Goal: Information Seeking & Learning: Learn about a topic

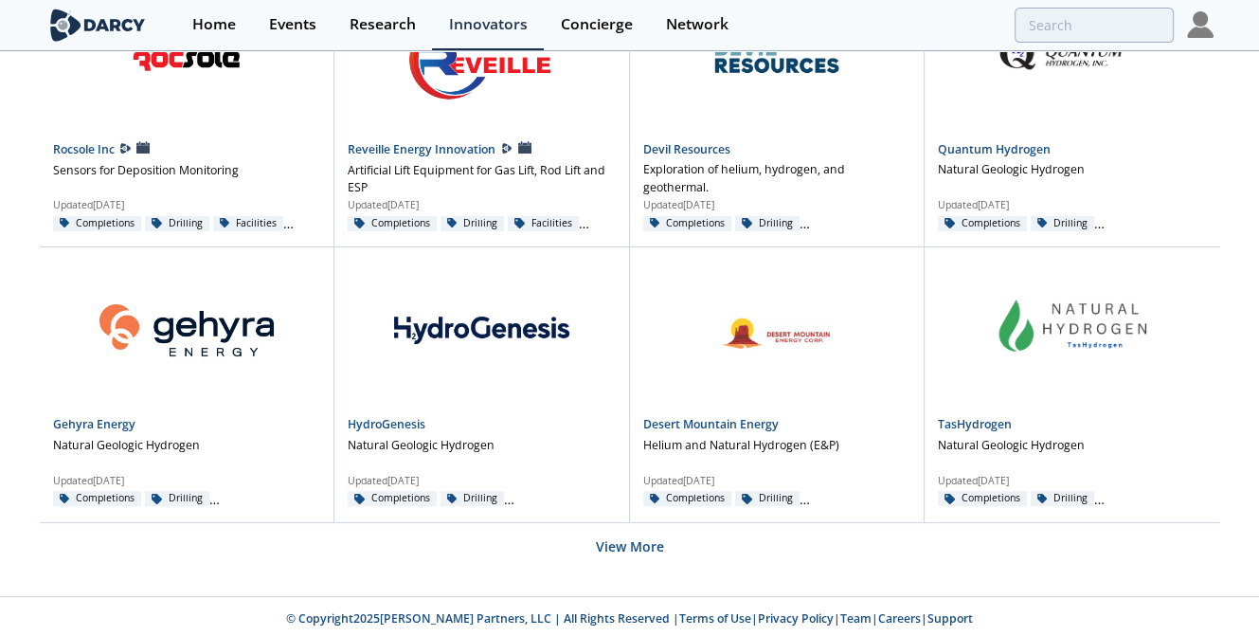
scroll to position [1316, 0]
click at [630, 551] on button "View More" at bounding box center [630, 545] width 68 height 46
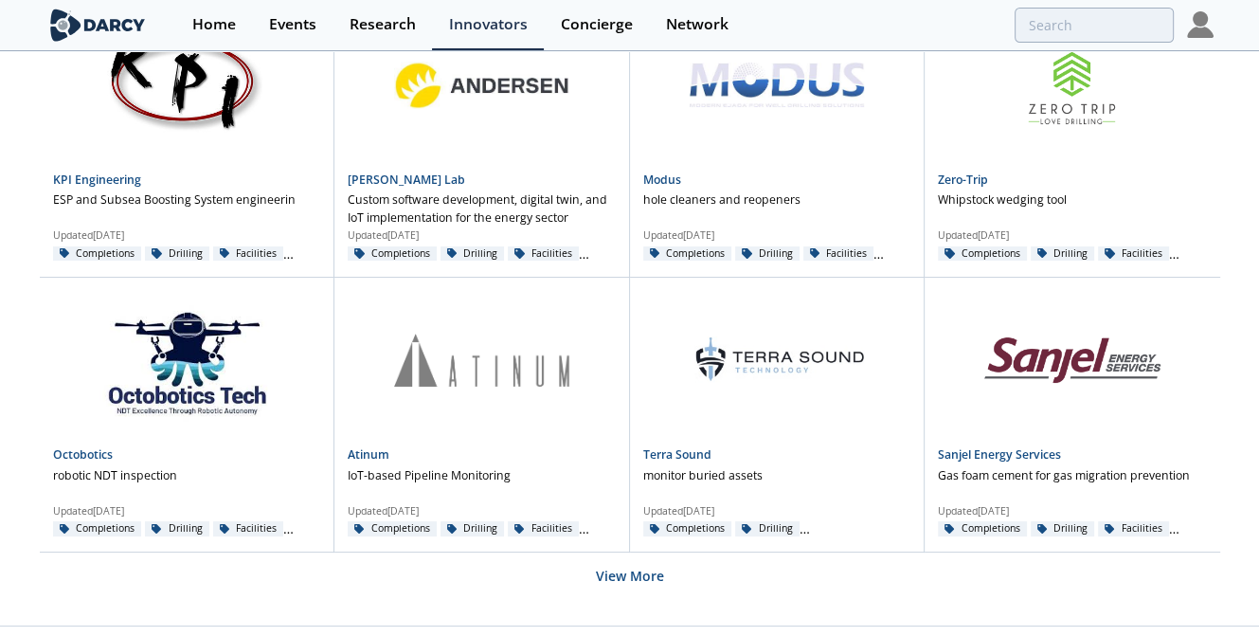
scroll to position [2968, 0]
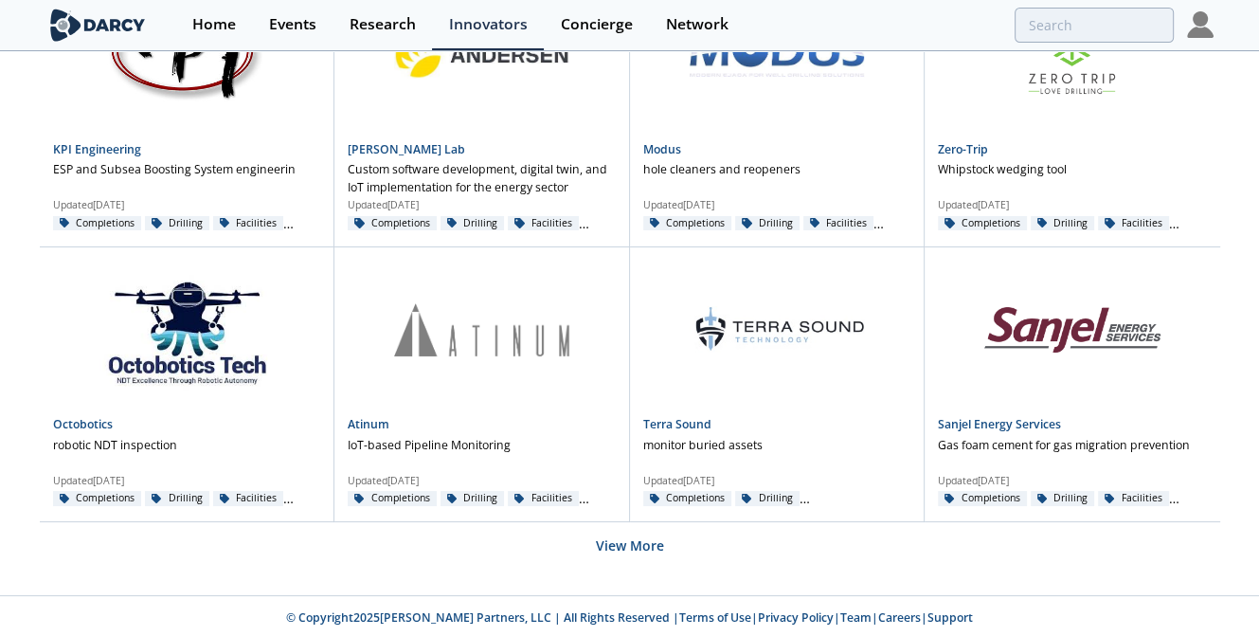
click at [630, 551] on button "View More" at bounding box center [630, 545] width 68 height 46
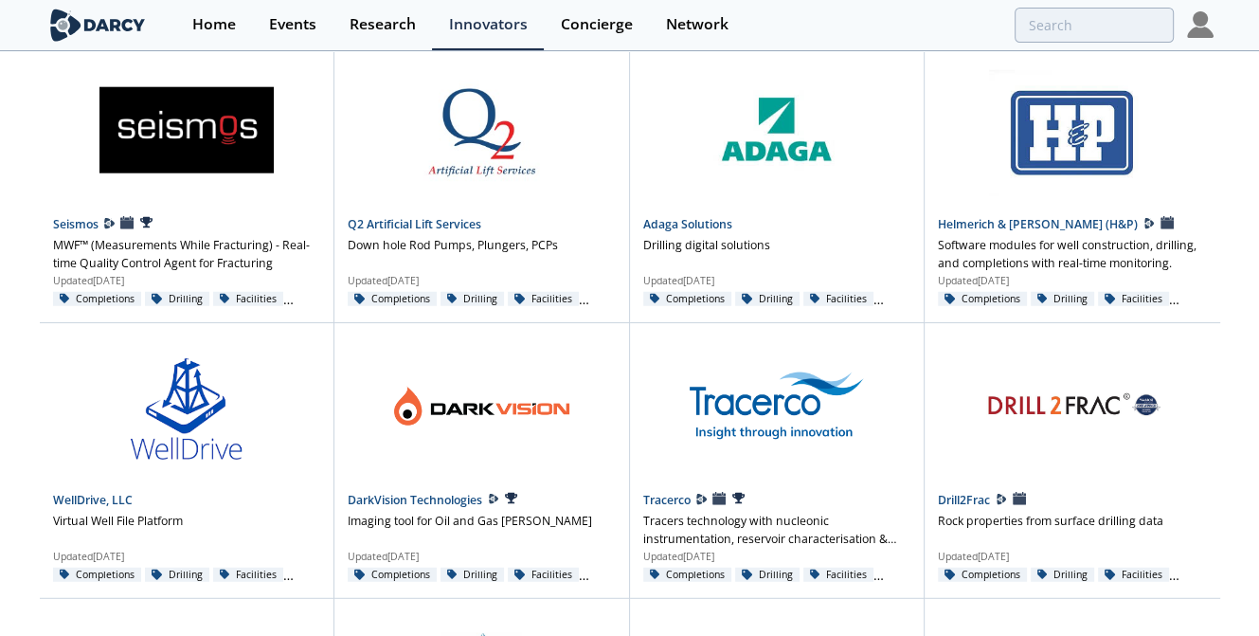
scroll to position [4619, 0]
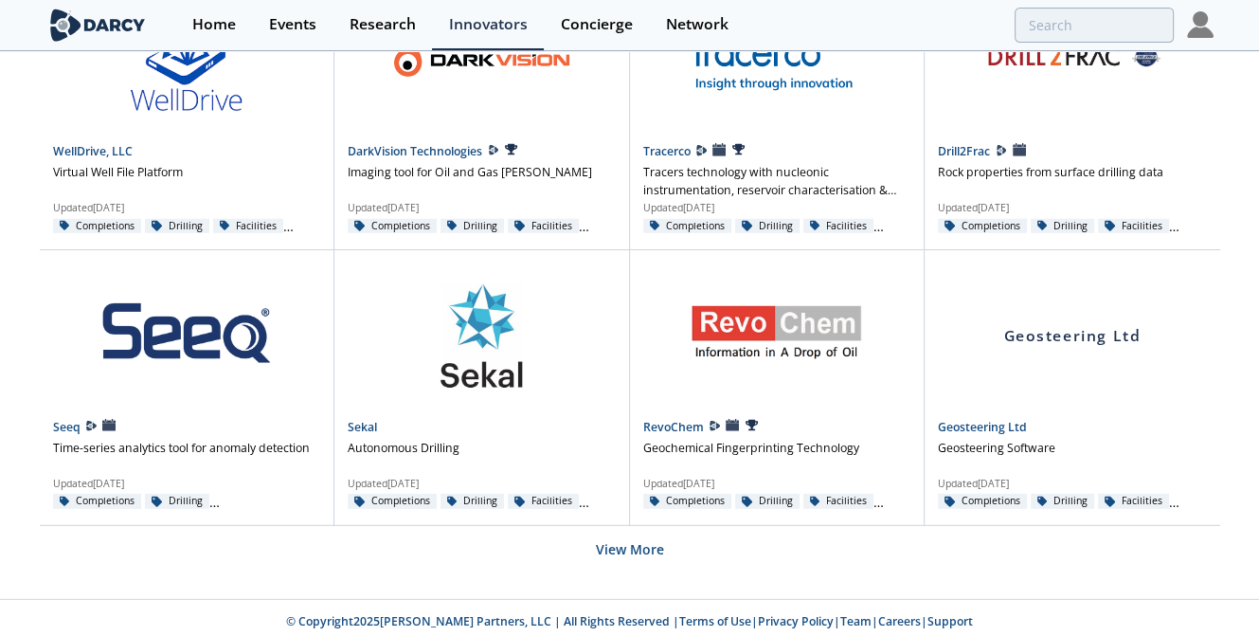
click at [630, 551] on button "View More" at bounding box center [630, 549] width 68 height 46
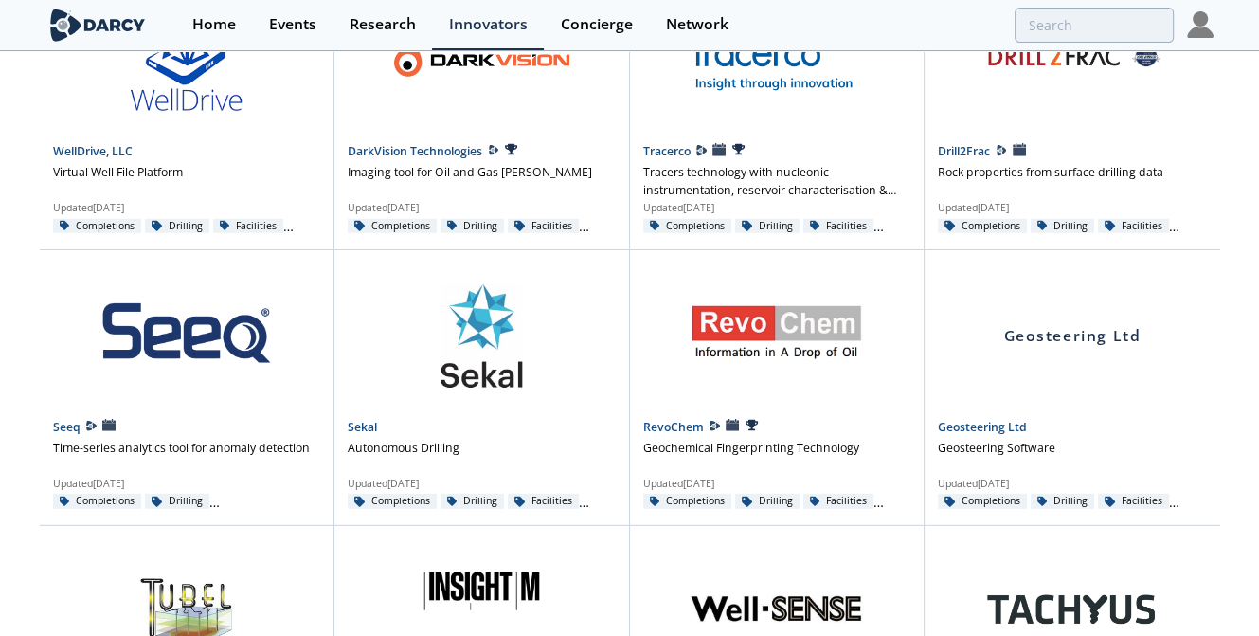
click at [485, 17] on div "Innovators" at bounding box center [488, 24] width 79 height 15
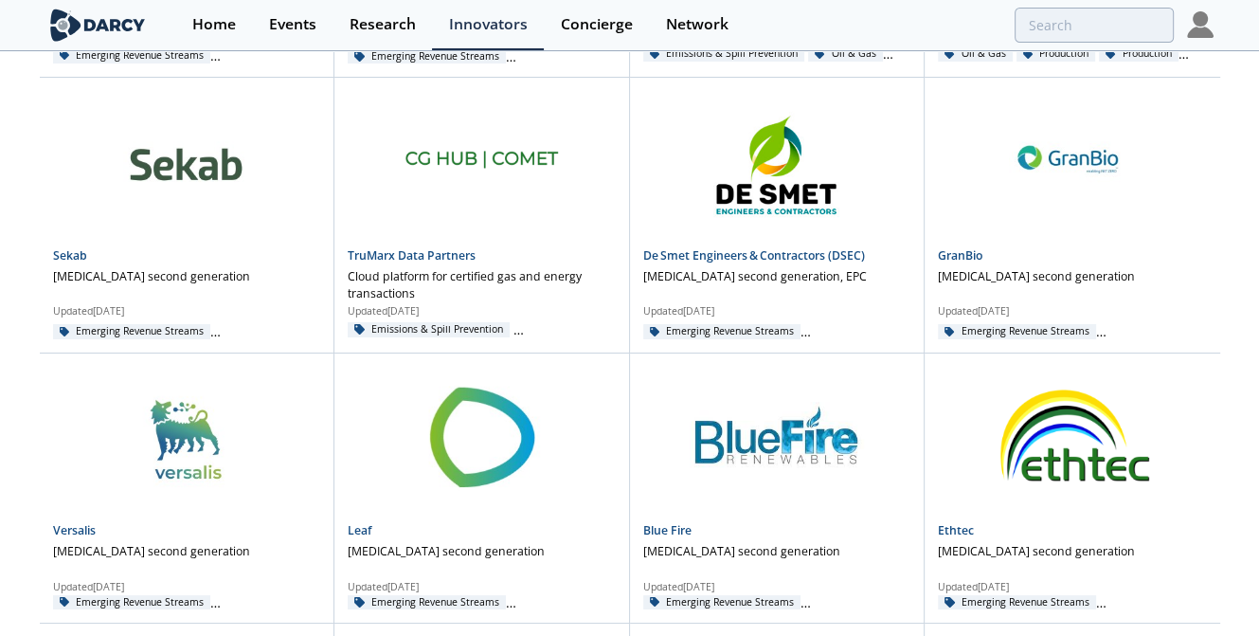
scroll to position [1312, 0]
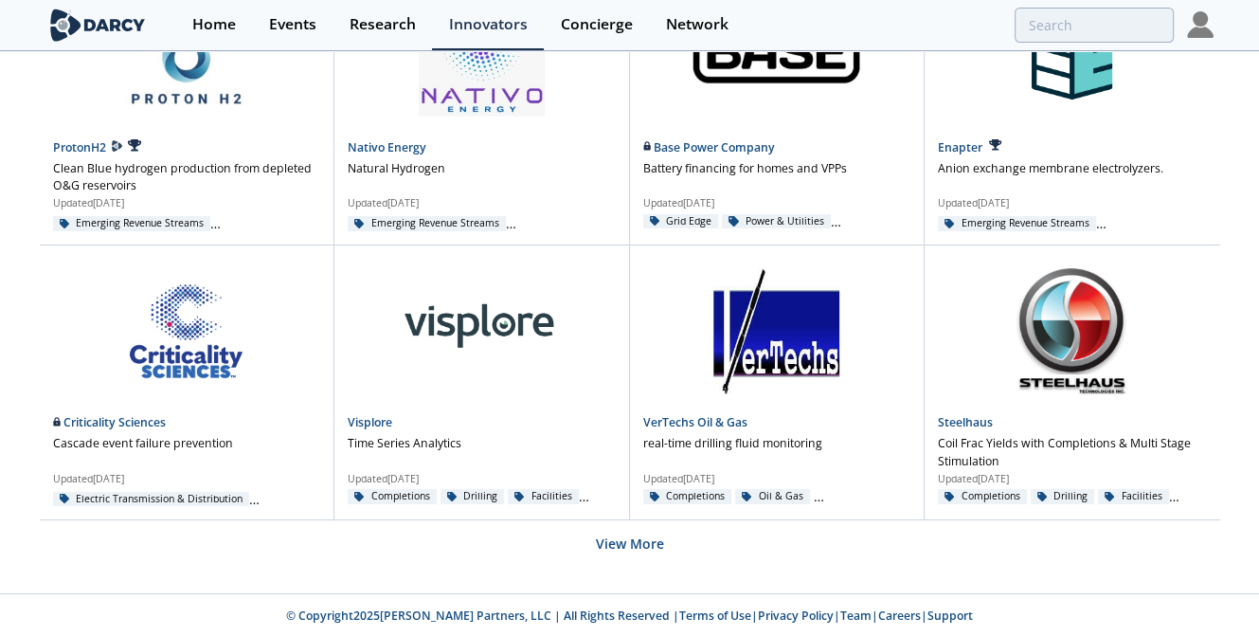
click at [210, 26] on div "Home" at bounding box center [214, 24] width 44 height 15
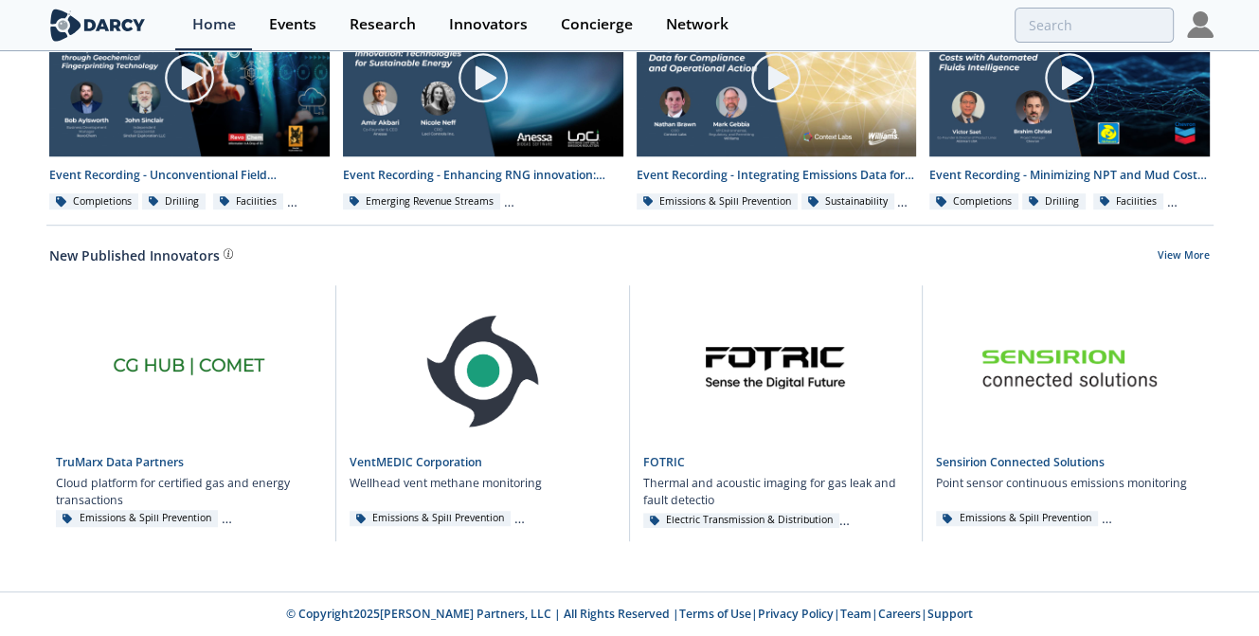
click at [481, 18] on div "Innovators" at bounding box center [488, 24] width 79 height 15
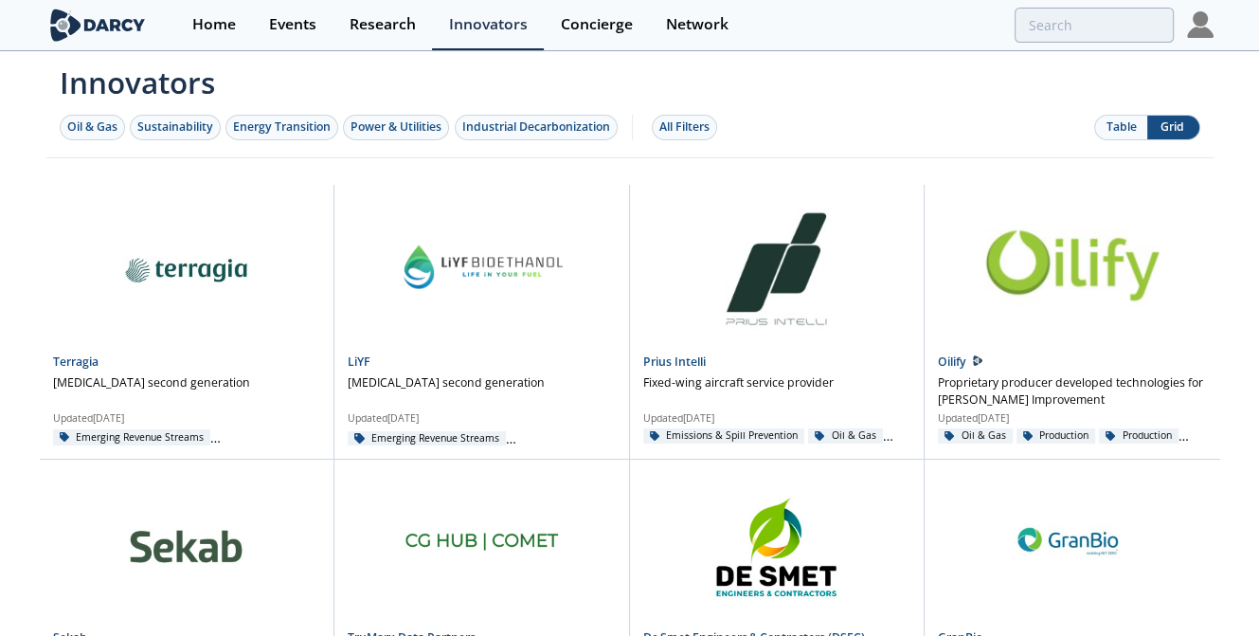
click at [95, 128] on div "Oil & Gas" at bounding box center [92, 126] width 50 height 17
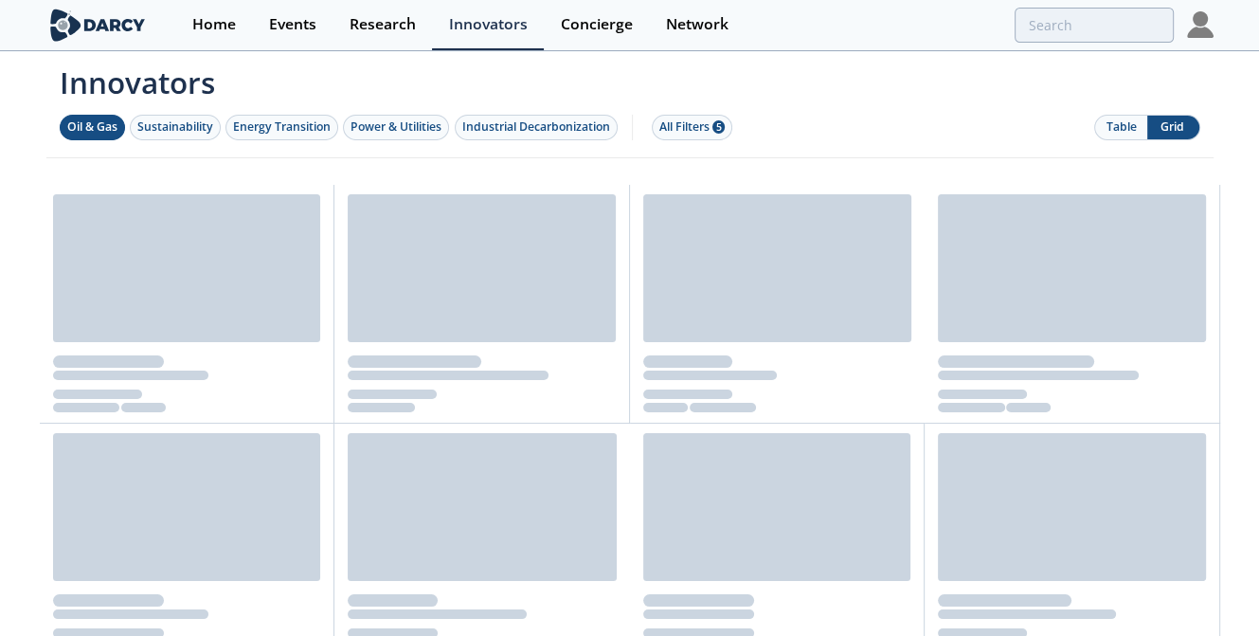
click at [95, 128] on div "Oil & Gas" at bounding box center [92, 126] width 50 height 17
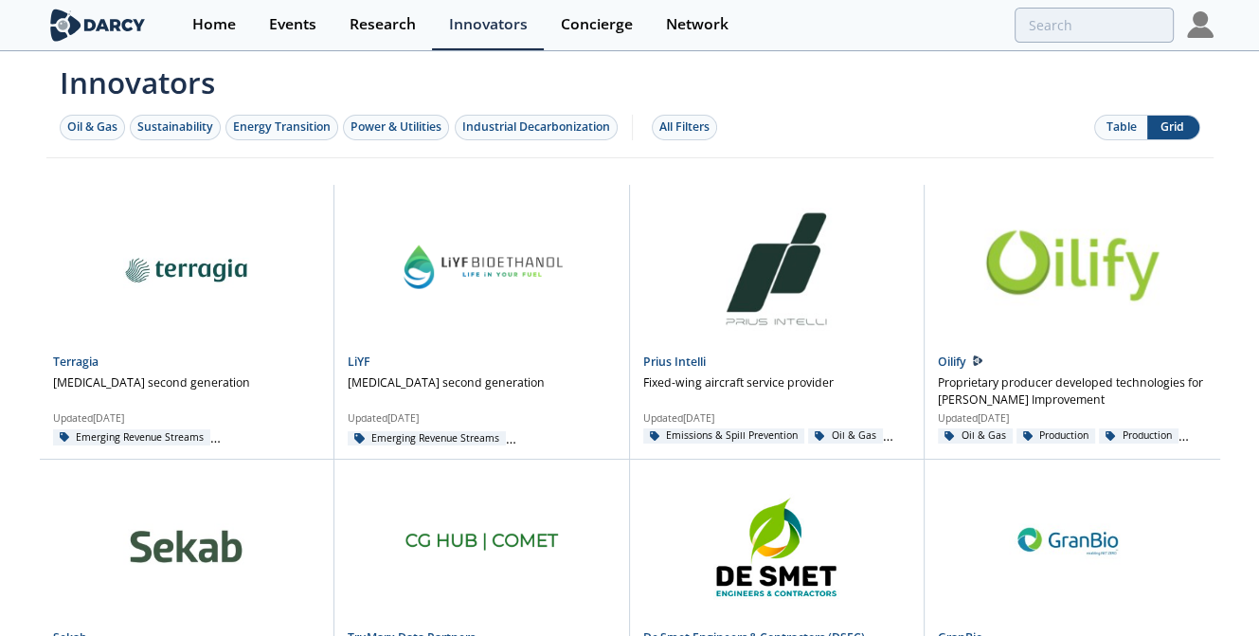
click at [697, 135] on div "All Filters" at bounding box center [685, 126] width 50 height 17
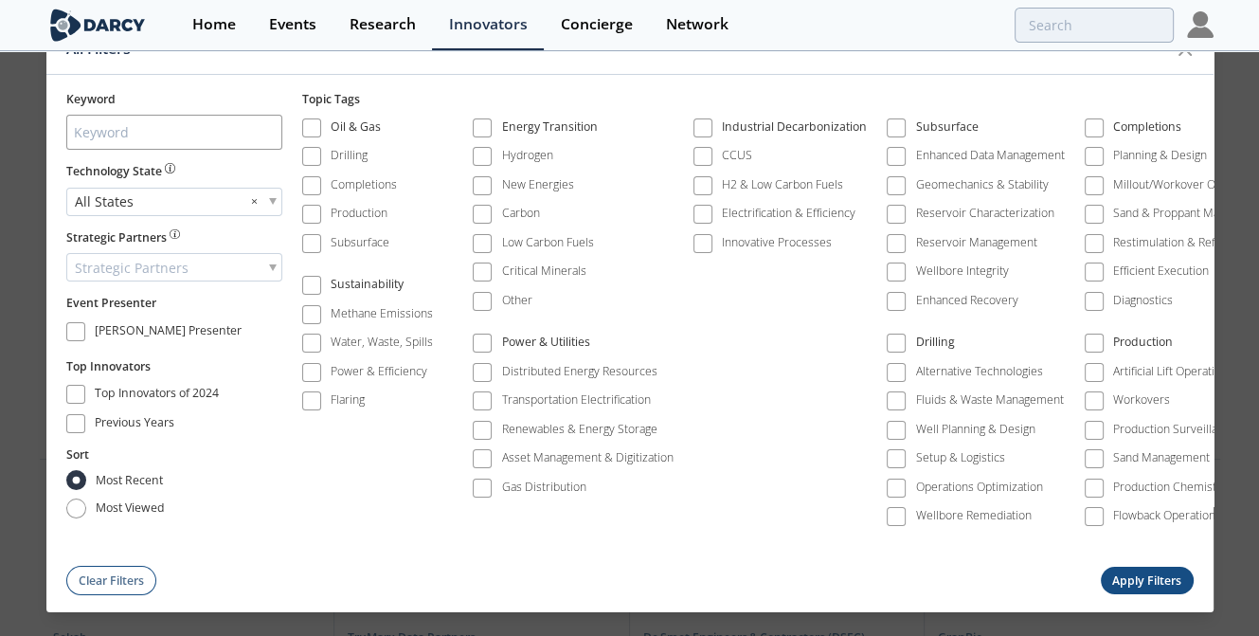
click at [890, 151] on span at bounding box center [896, 156] width 13 height 13
click at [890, 205] on span at bounding box center [896, 214] width 19 height 19
click at [890, 237] on span at bounding box center [896, 243] width 13 height 13
click at [889, 292] on span at bounding box center [896, 301] width 19 height 19
click at [1154, 572] on button "Apply Filters" at bounding box center [1147, 580] width 93 height 27
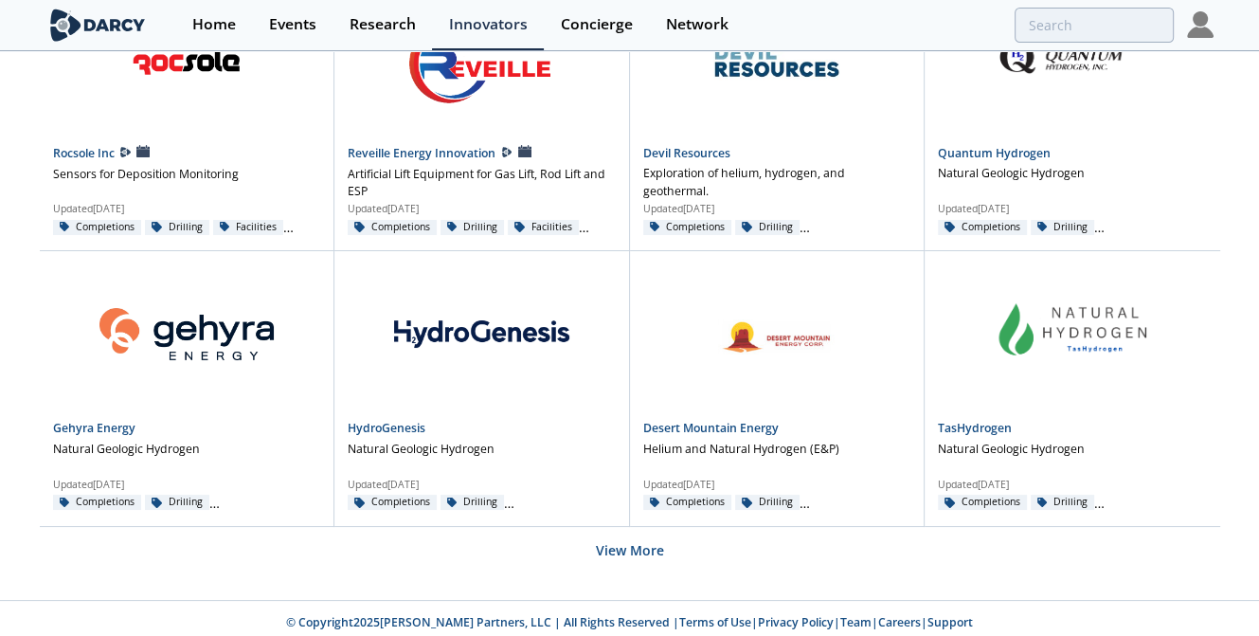
scroll to position [1316, 0]
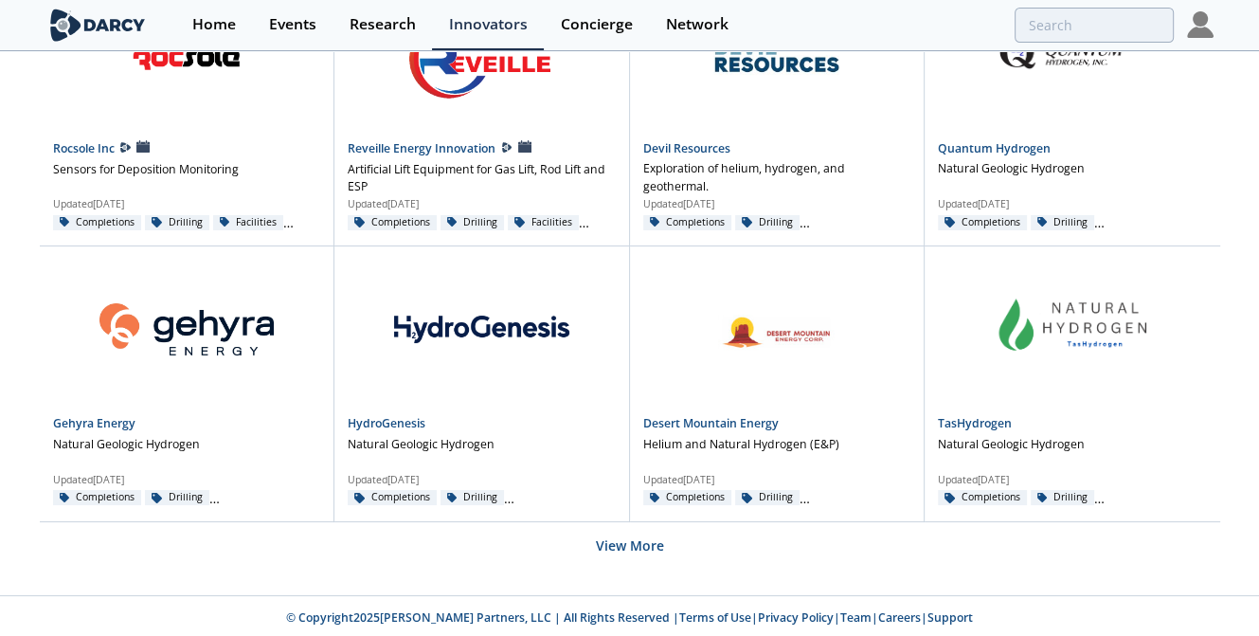
click at [627, 544] on button "View More" at bounding box center [630, 545] width 68 height 46
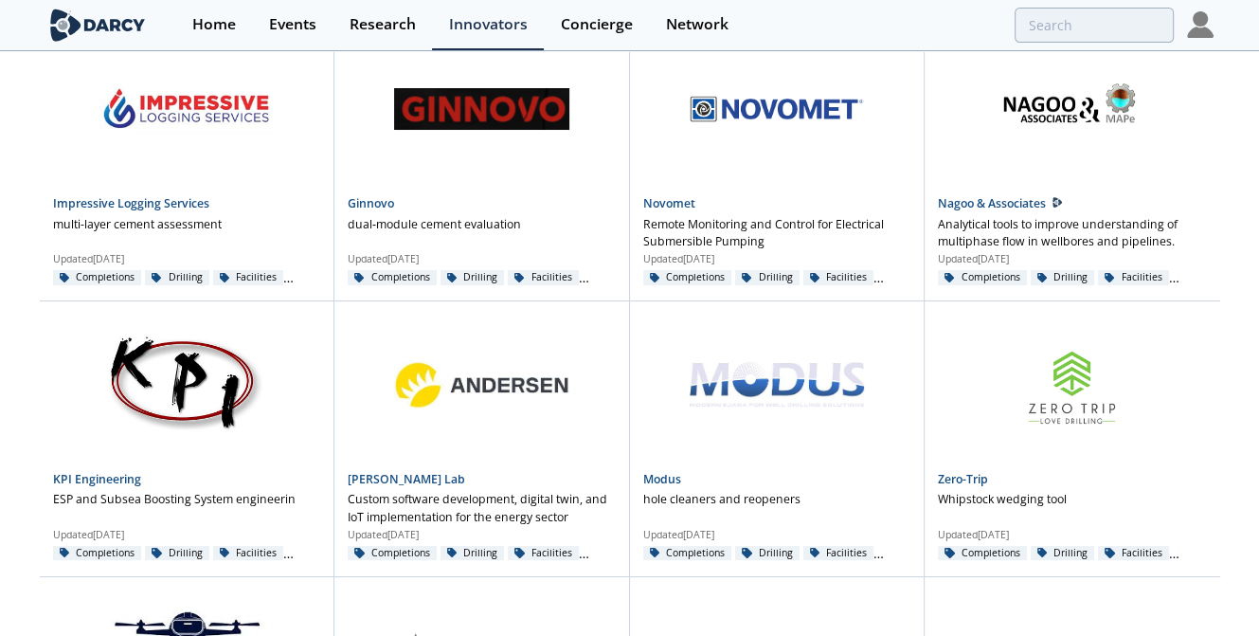
scroll to position [2968, 0]
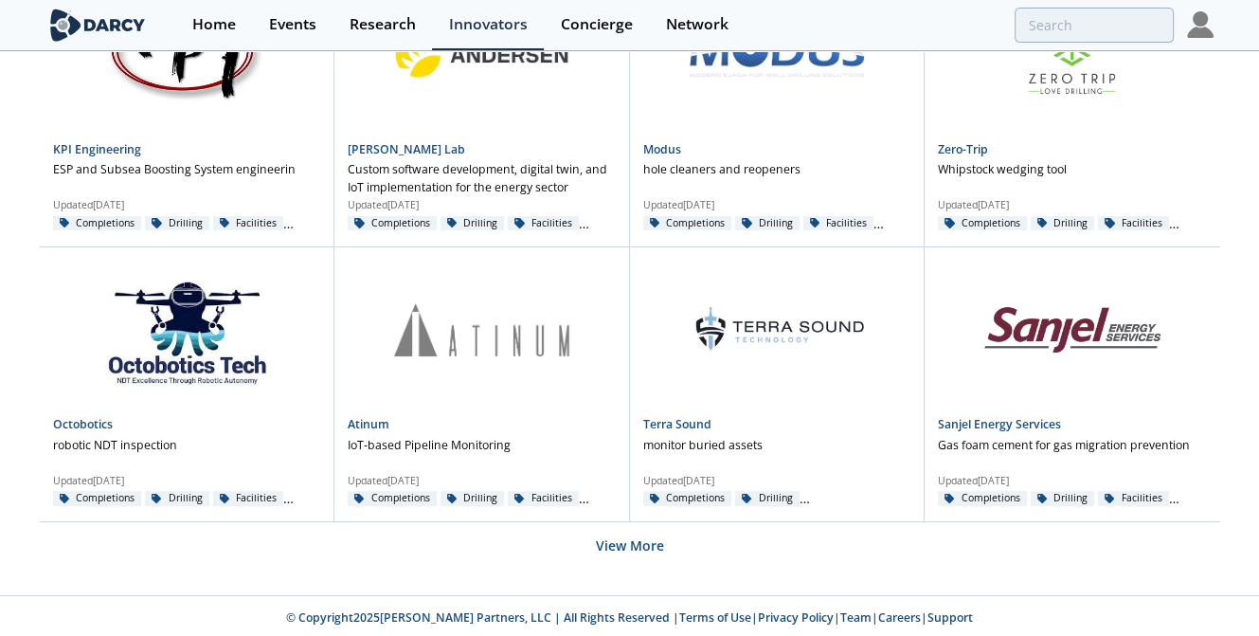
click at [647, 543] on button "View More" at bounding box center [630, 545] width 68 height 46
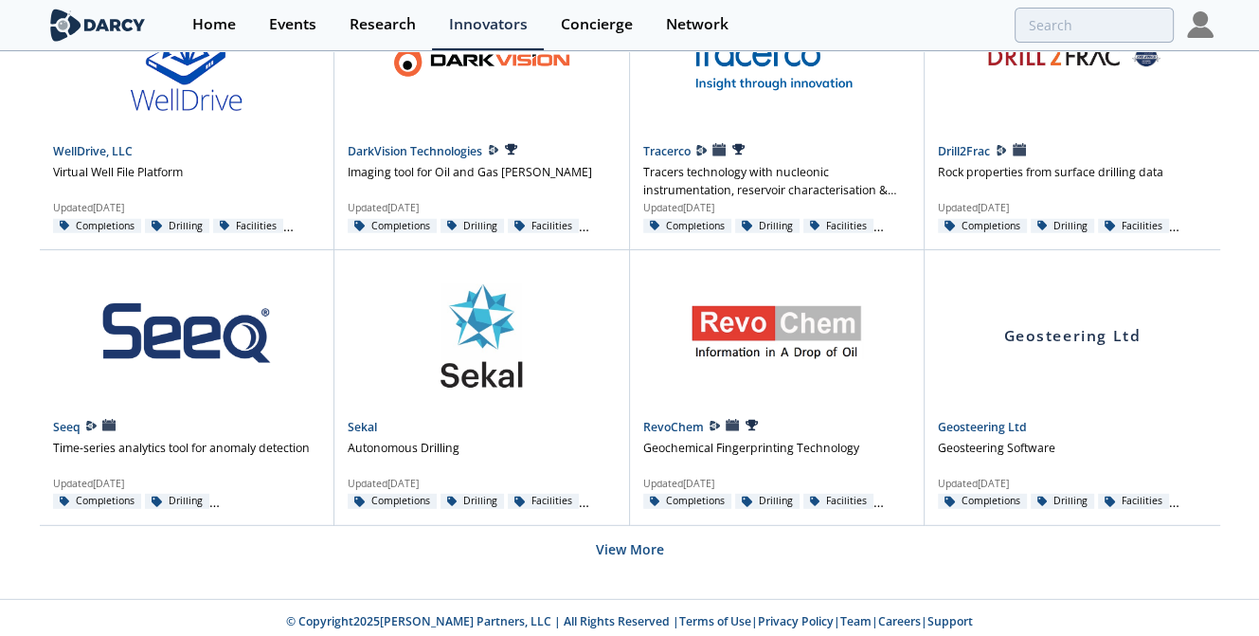
scroll to position [4618, 0]
click at [624, 538] on button "View More" at bounding box center [630, 550] width 68 height 46
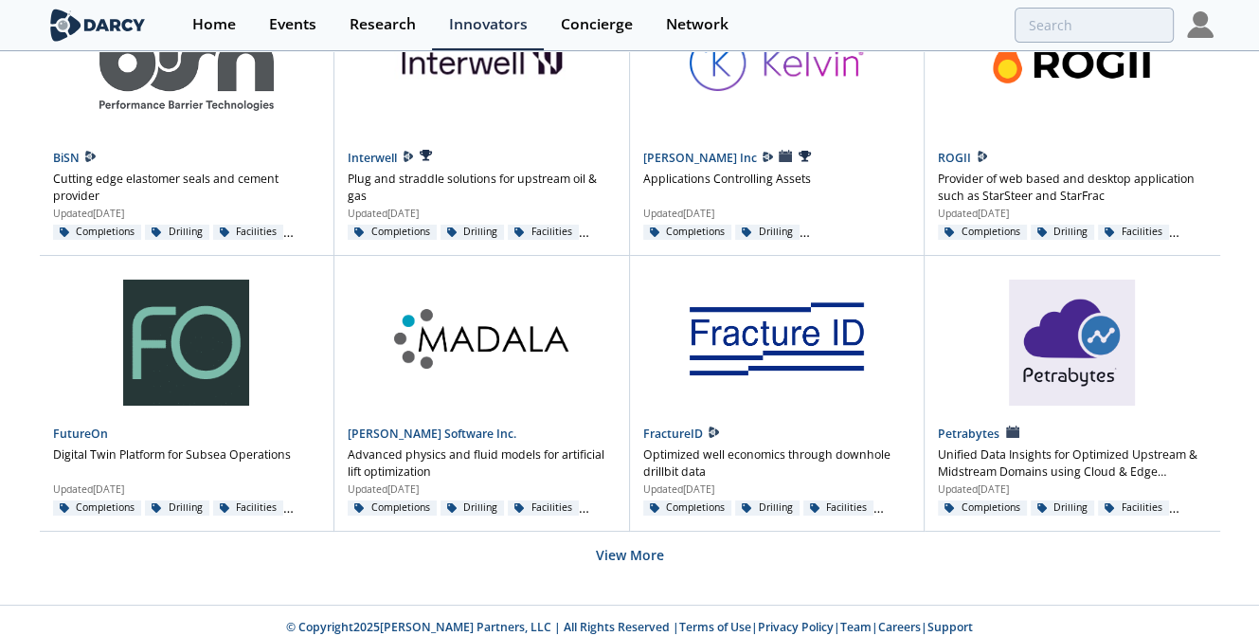
scroll to position [6270, 0]
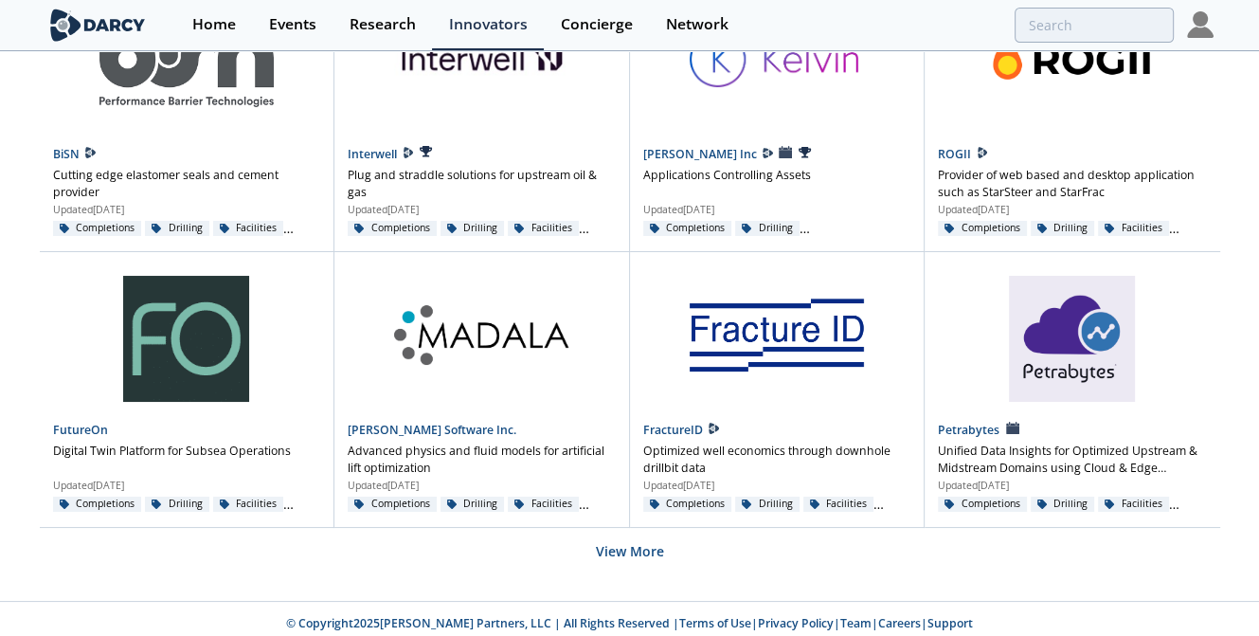
click at [620, 537] on button "View More" at bounding box center [630, 551] width 68 height 46
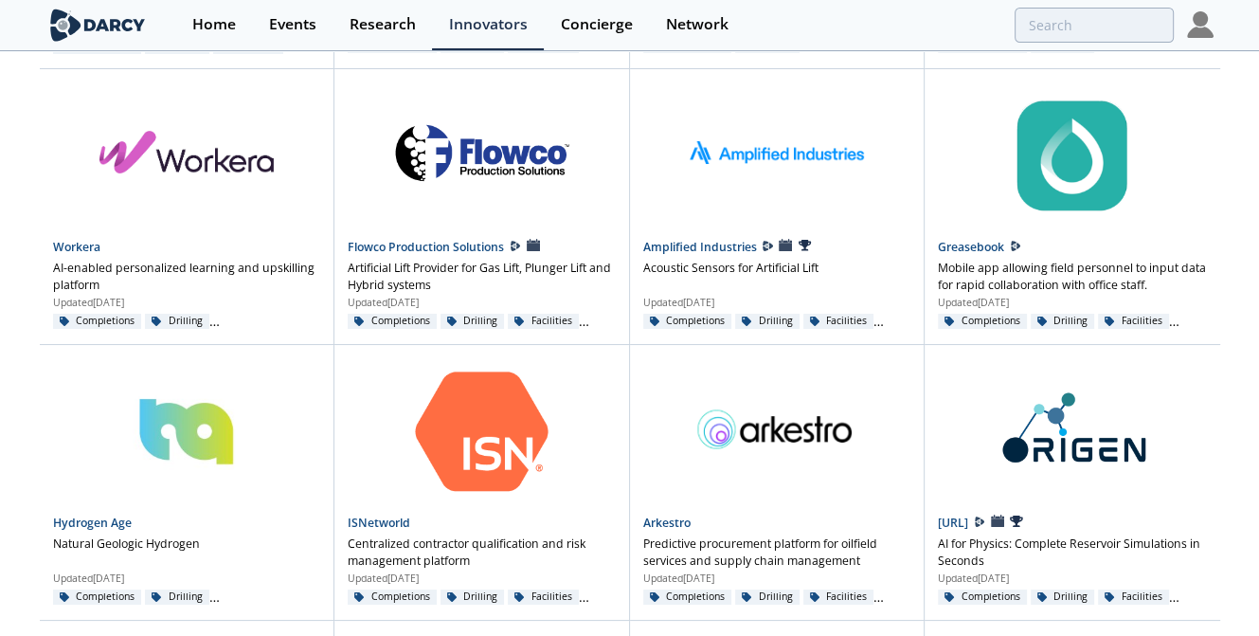
scroll to position [0, 0]
